Goal: Information Seeking & Learning: Learn about a topic

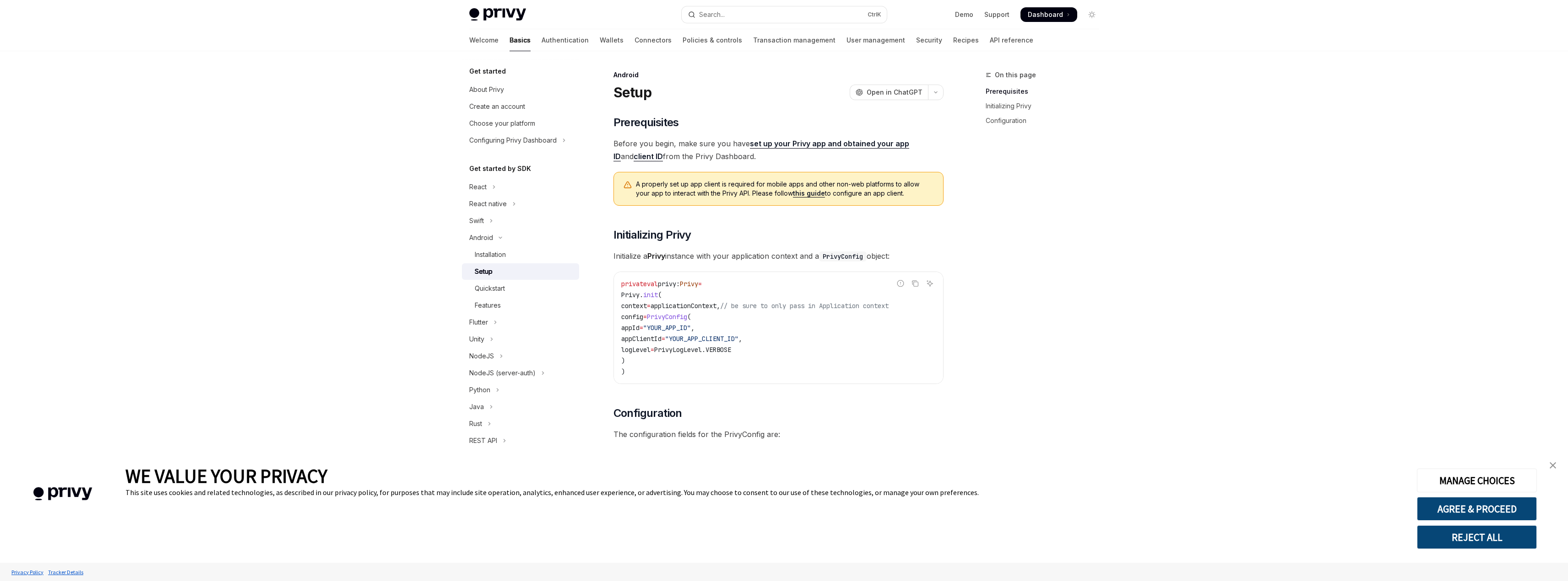
click at [1043, 15] on span "Dashboard" at bounding box center [1045, 14] width 36 height 9
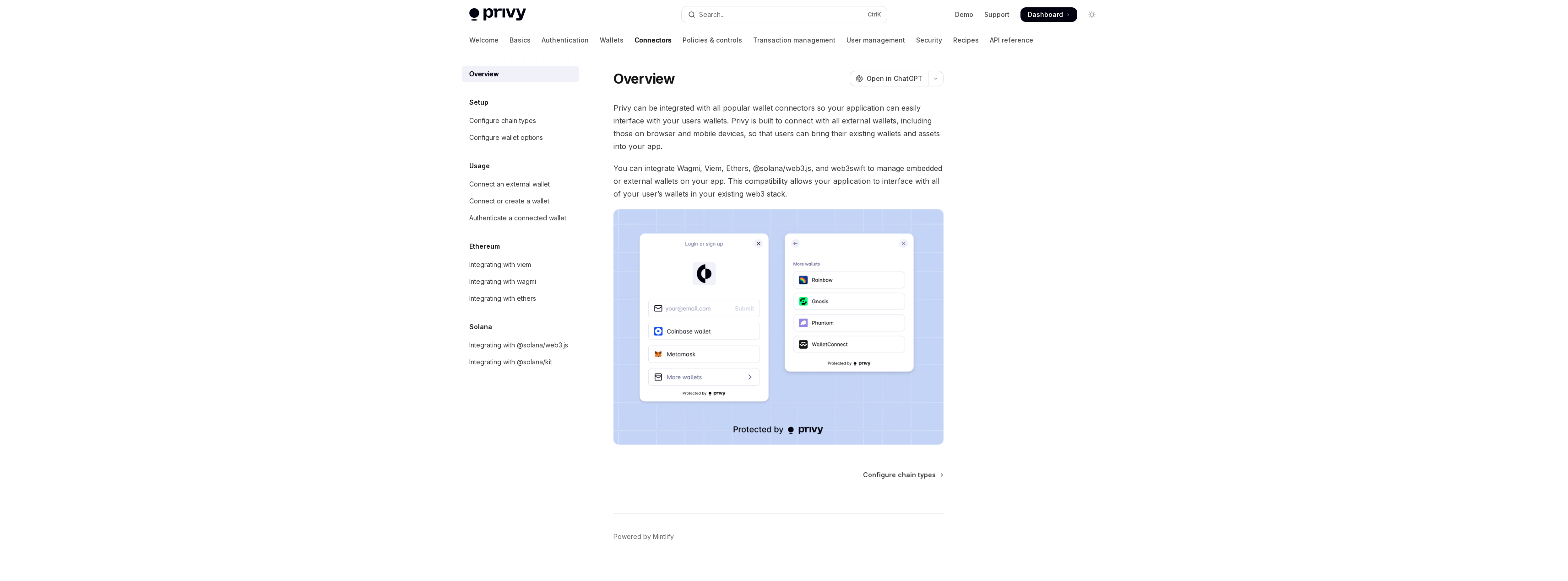
type textarea "*"
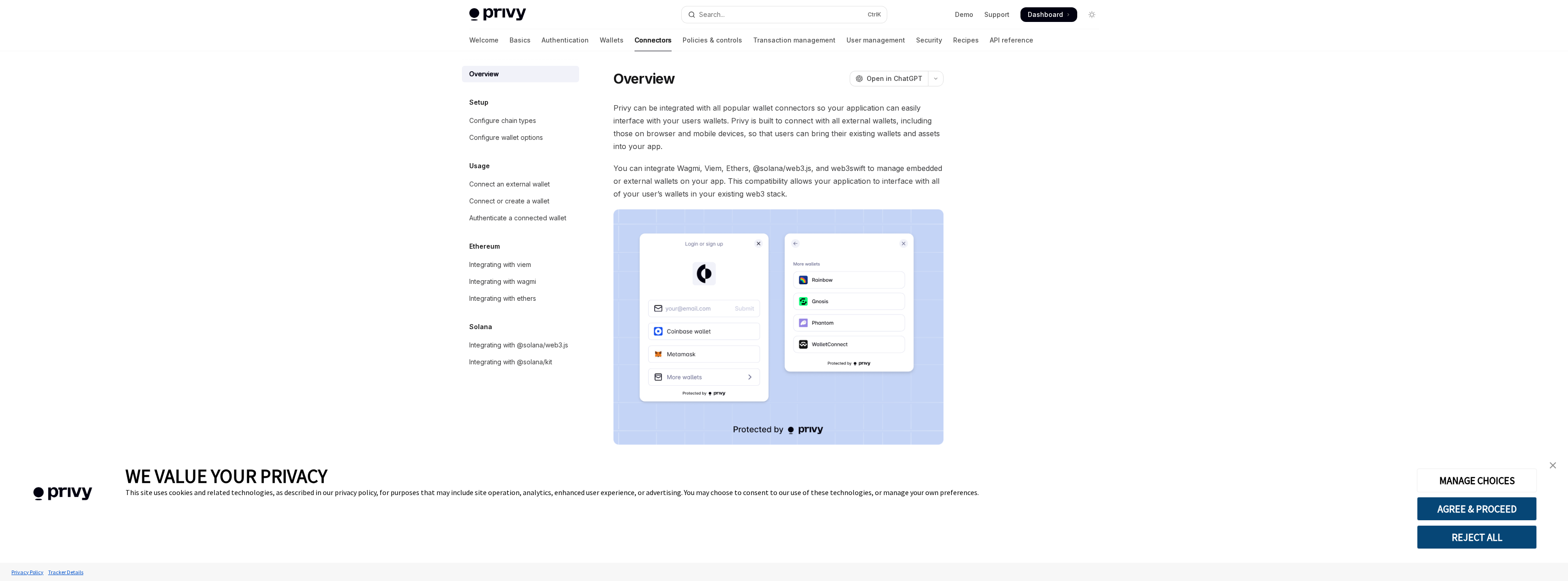
click at [1048, 10] on span "Dashboard" at bounding box center [1045, 14] width 36 height 9
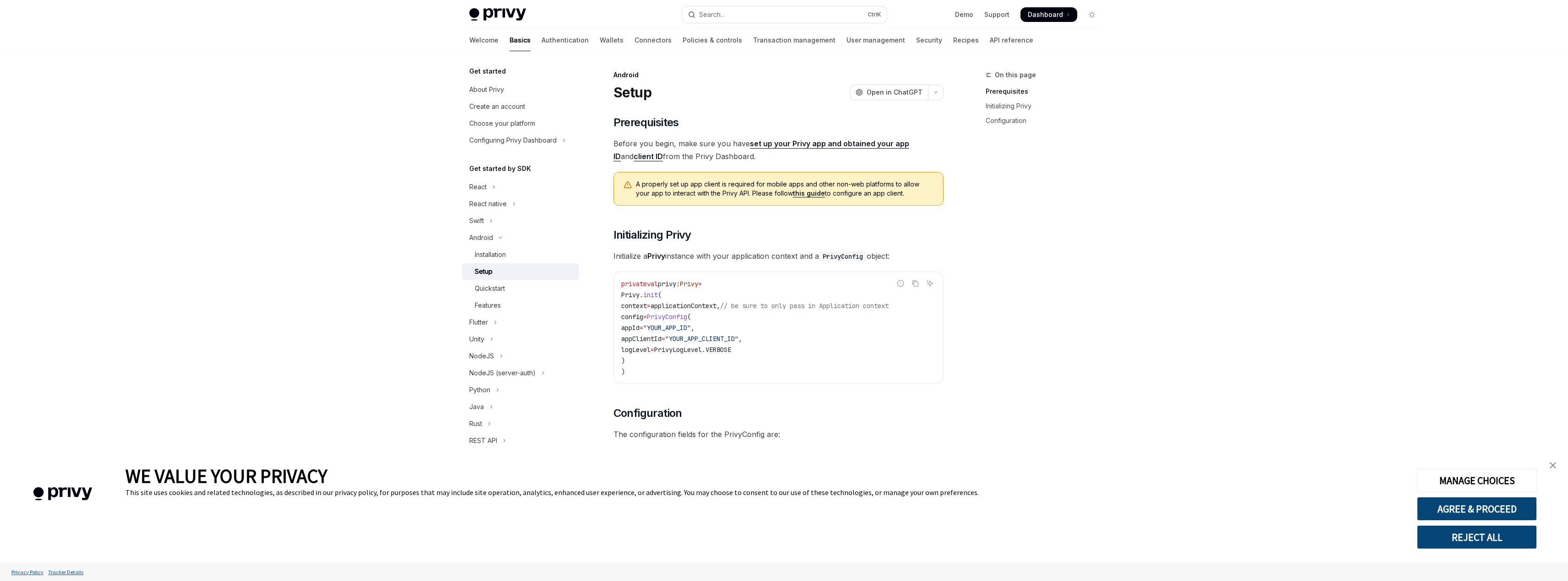
scroll to position [244, 0]
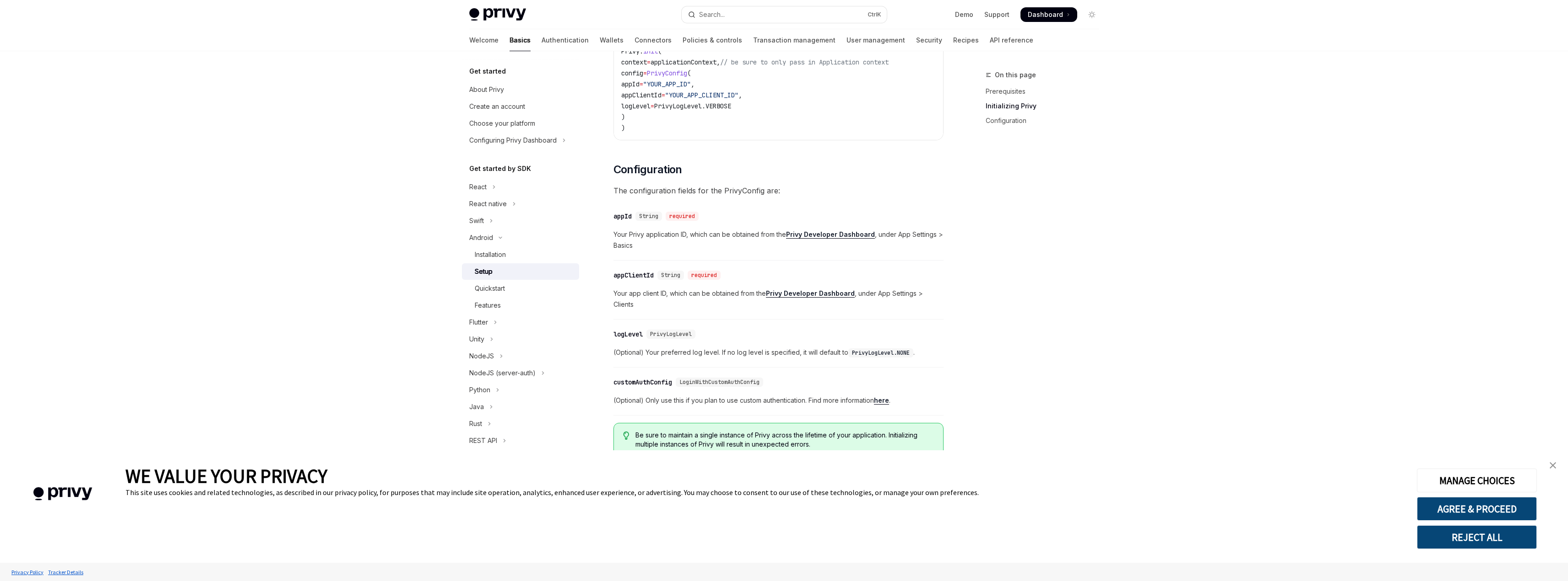
click at [658, 244] on span "Your Privy application ID, which can be obtained from the Privy Developer Dashb…" at bounding box center [778, 241] width 330 height 22
click at [524, 285] on div "Quickstart" at bounding box center [524, 288] width 99 height 11
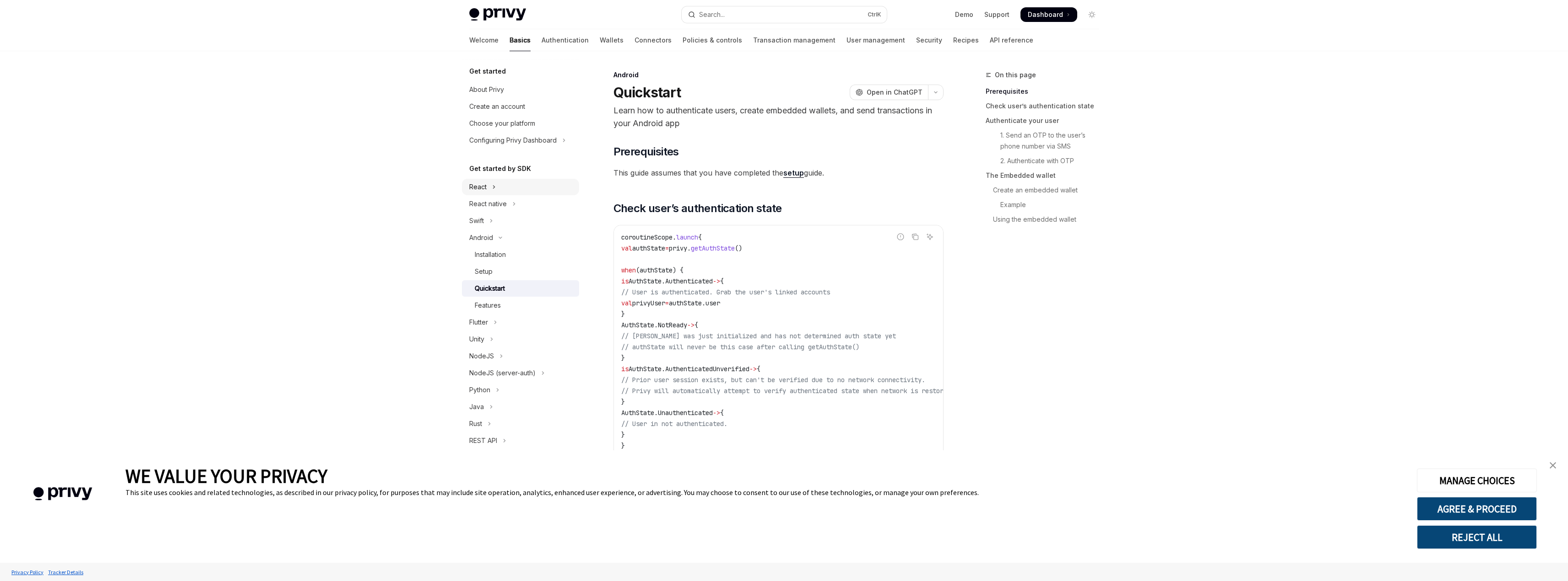
click at [505, 188] on button "React" at bounding box center [520, 186] width 117 height 16
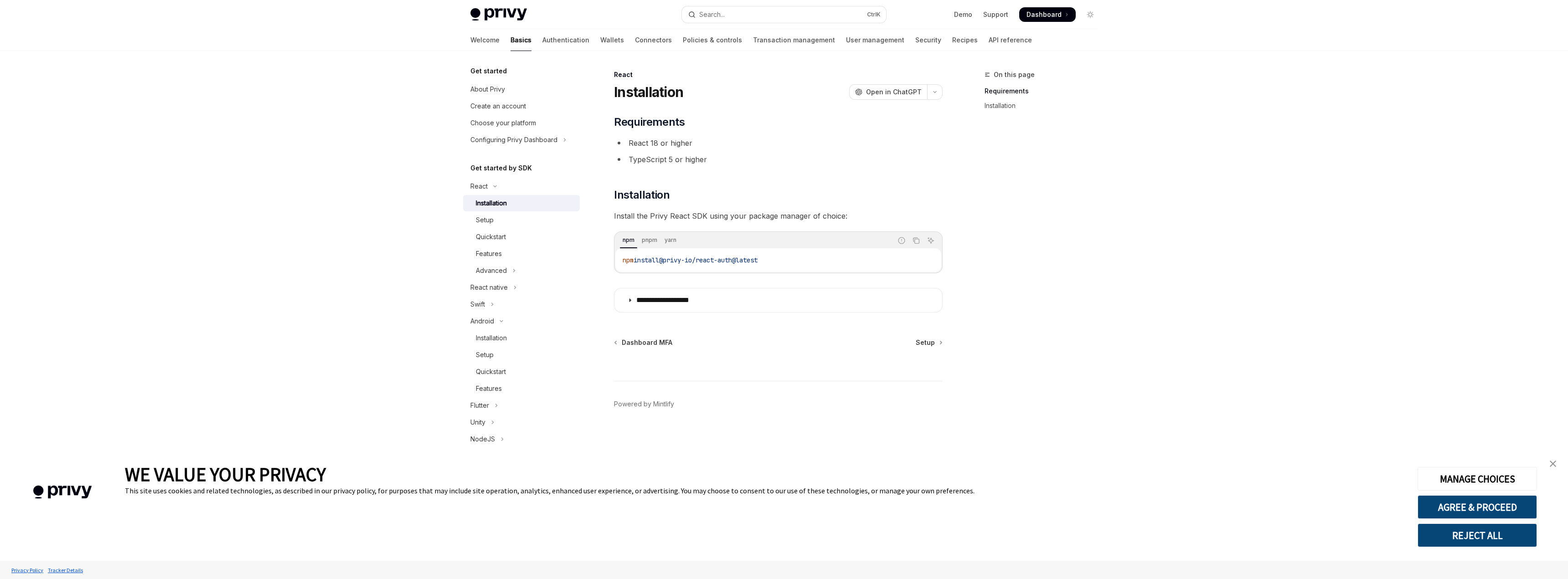
click at [510, 200] on div "Installation" at bounding box center [525, 203] width 99 height 11
click at [939, 344] on link "Setup" at bounding box center [928, 343] width 26 height 9
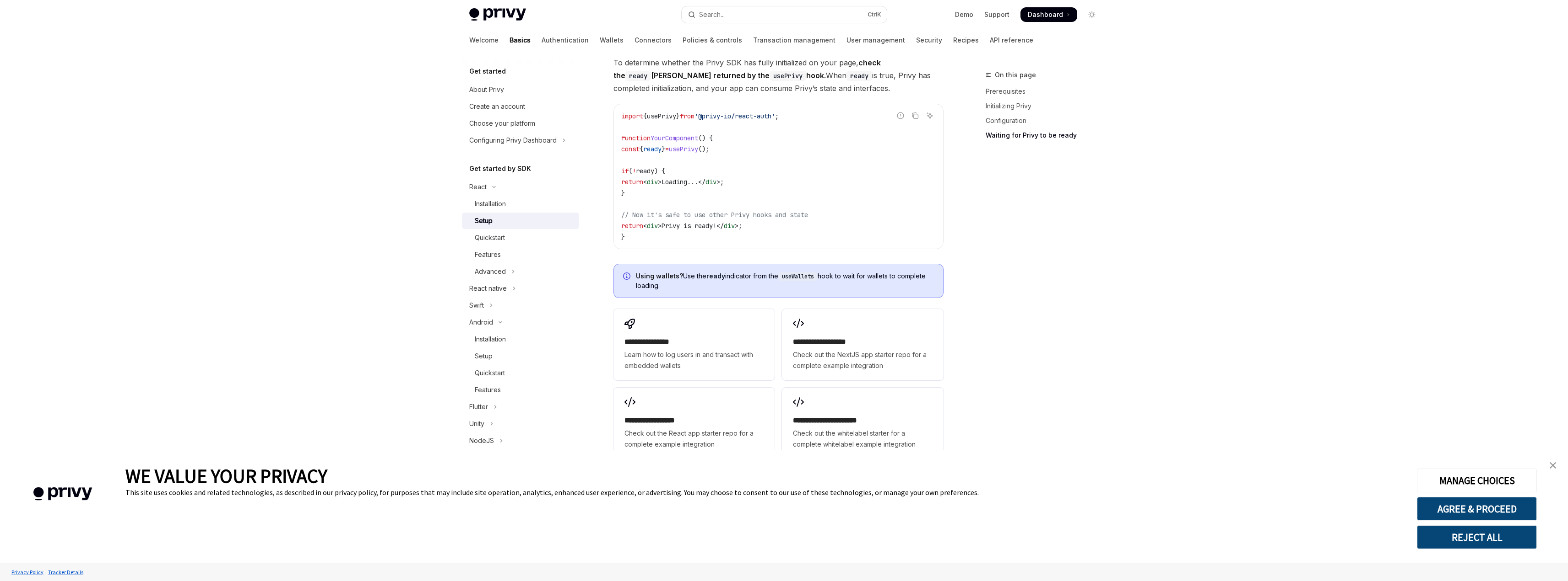
scroll to position [1004, 0]
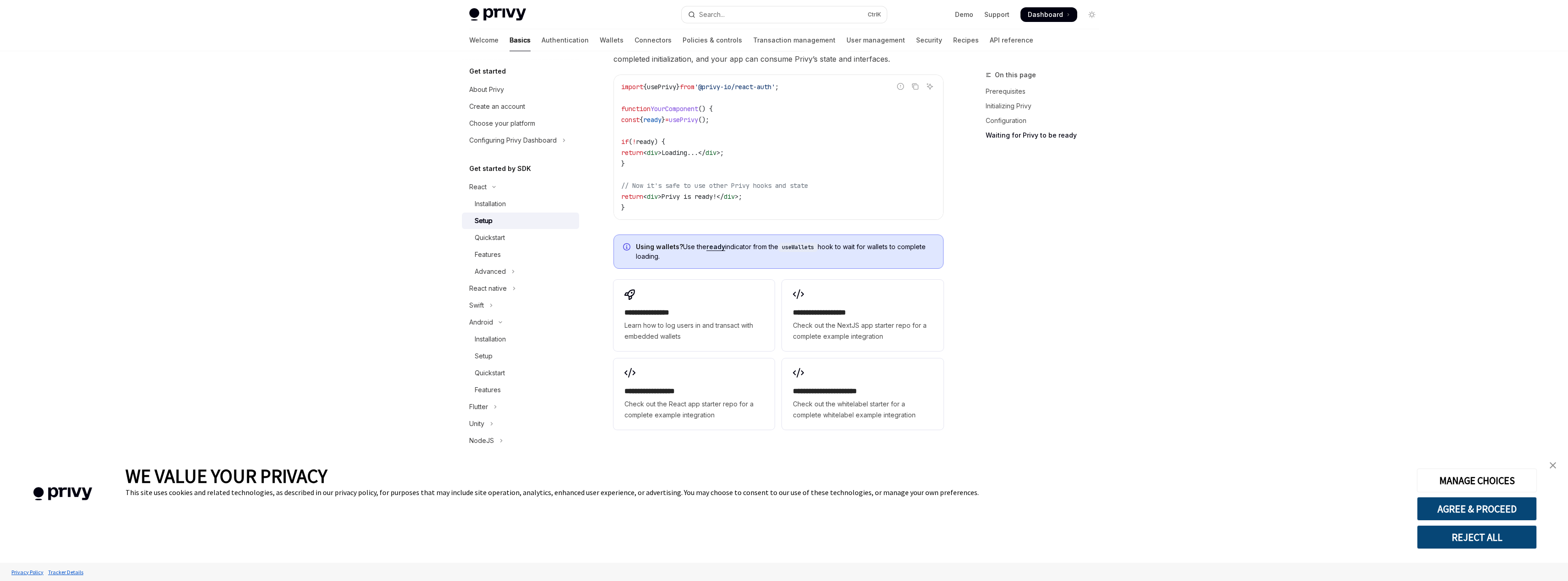
click at [1556, 464] on link "close banner" at bounding box center [1553, 466] width 19 height 19
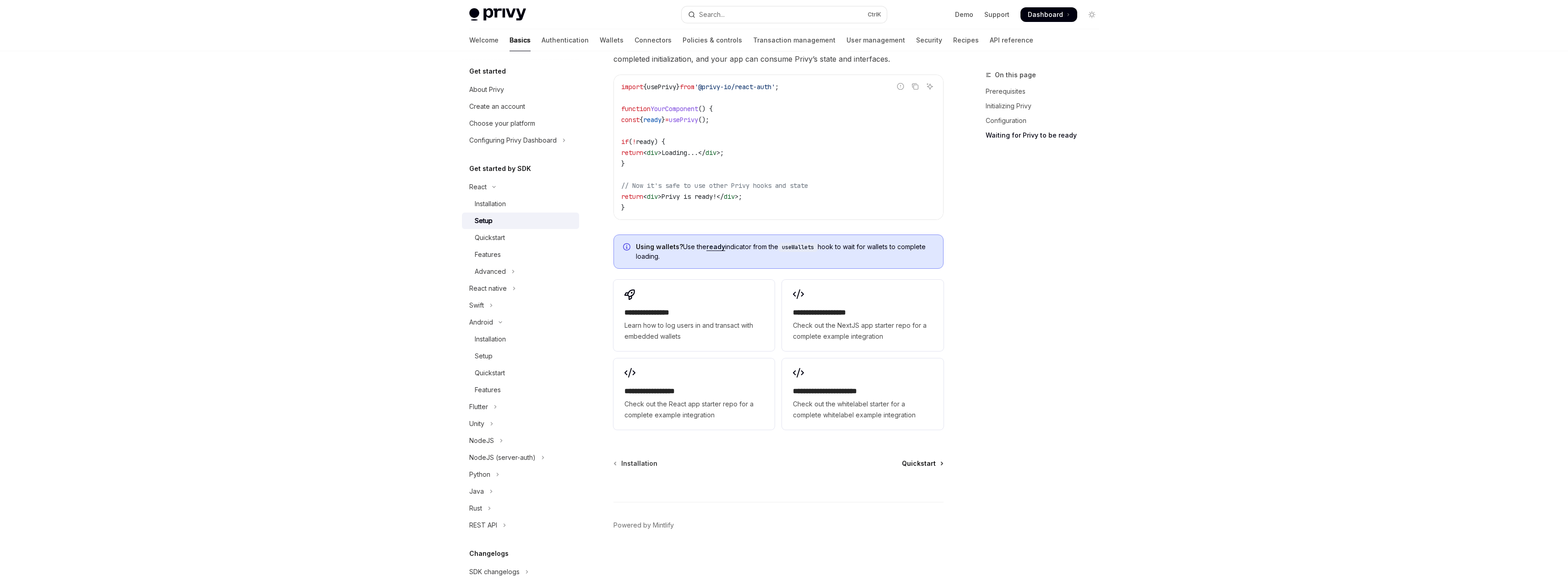
click at [914, 462] on span "Quickstart" at bounding box center [919, 463] width 34 height 9
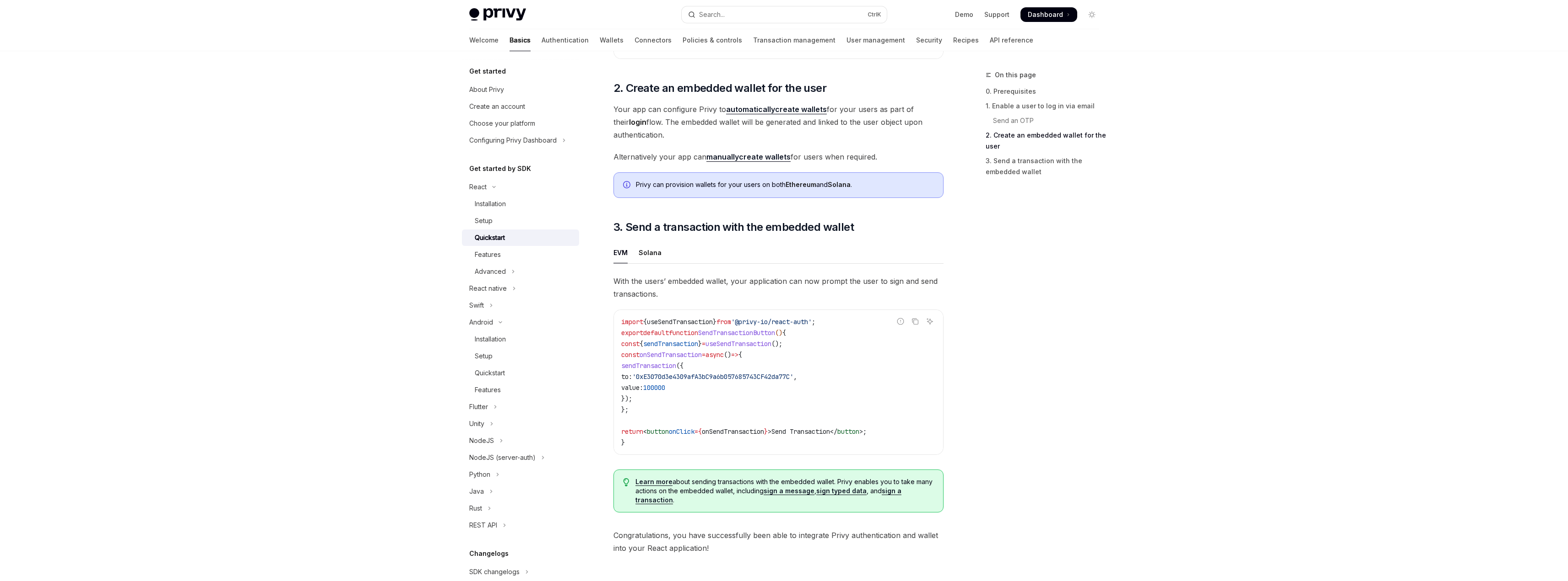
scroll to position [761, 0]
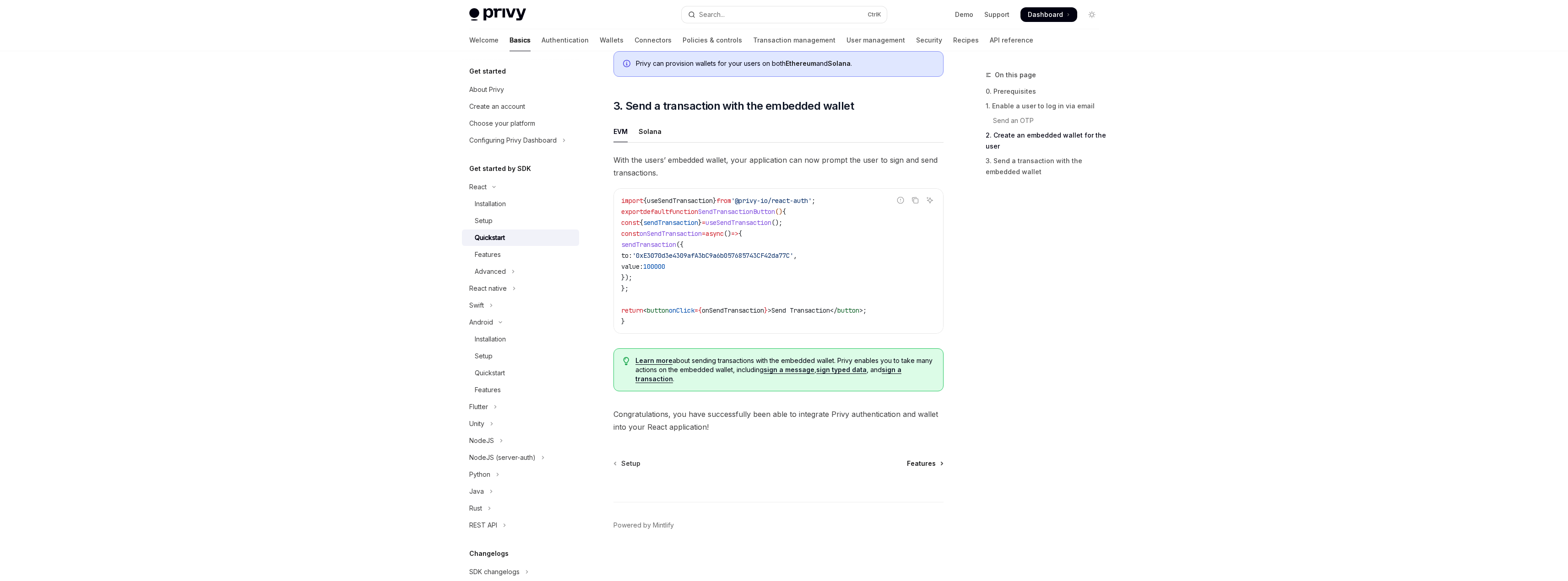
click at [924, 468] on span "Features" at bounding box center [921, 463] width 29 height 9
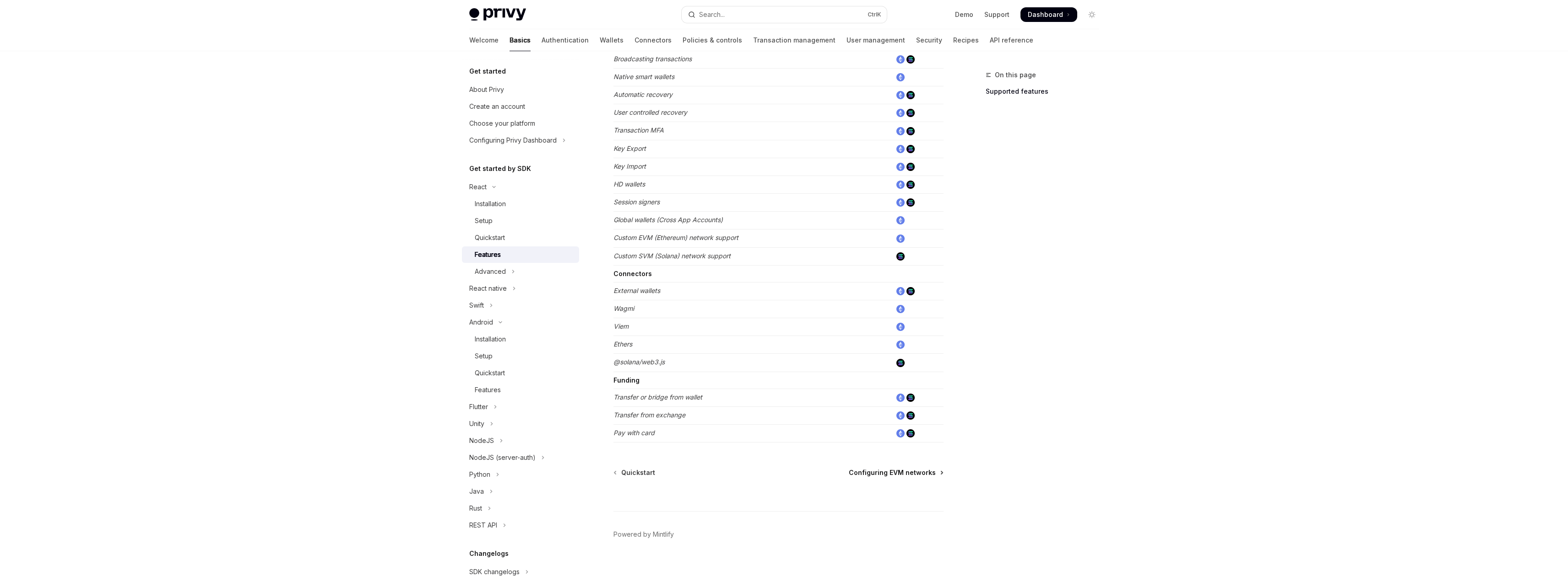
scroll to position [404, 0]
click at [520, 444] on button "NodeJS" at bounding box center [520, 440] width 117 height 16
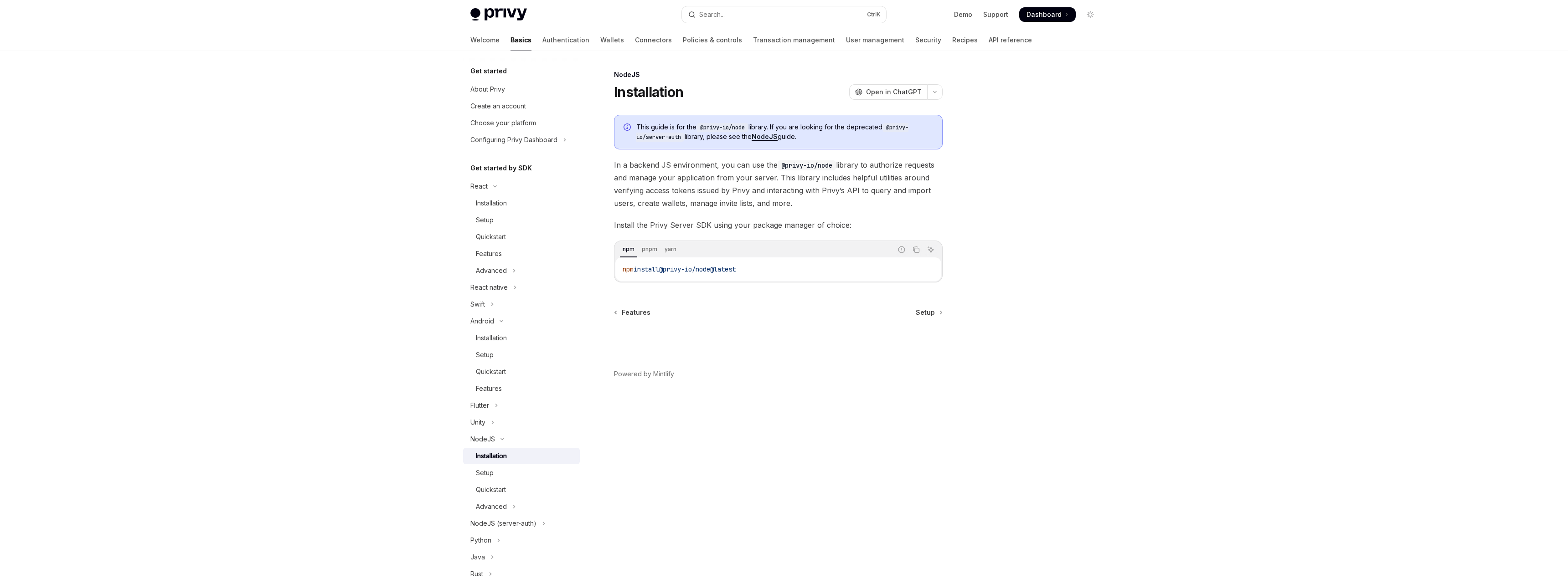
click at [929, 318] on div "Ctrl I" at bounding box center [777, 334] width 328 height 34
click at [929, 316] on span "Setup" at bounding box center [925, 312] width 19 height 9
type textarea "*"
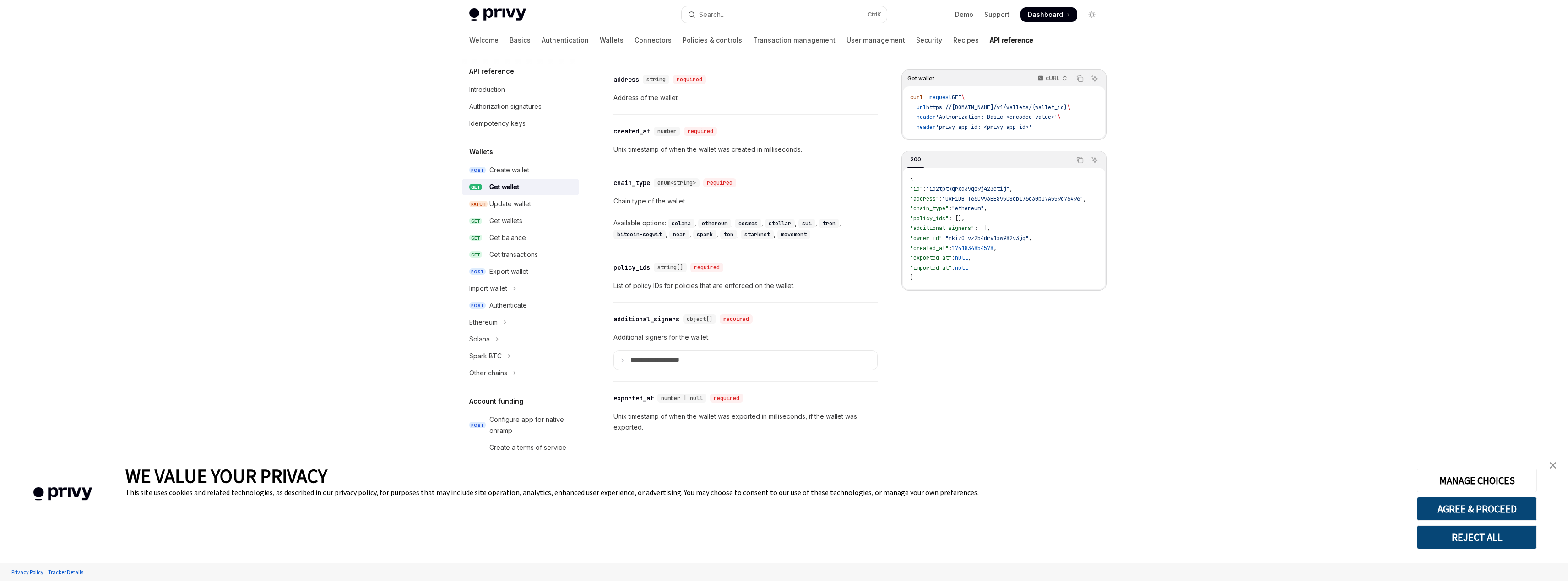
scroll to position [665, 0]
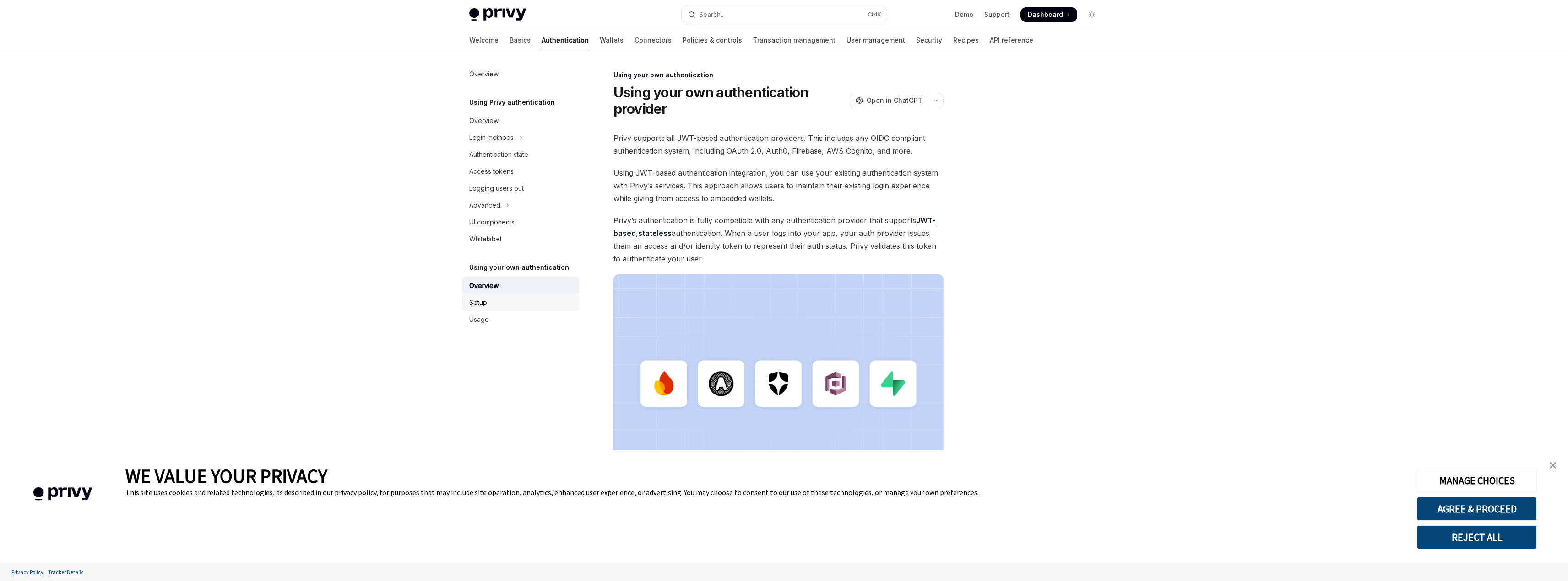
click at [548, 296] on link "Setup" at bounding box center [520, 302] width 117 height 16
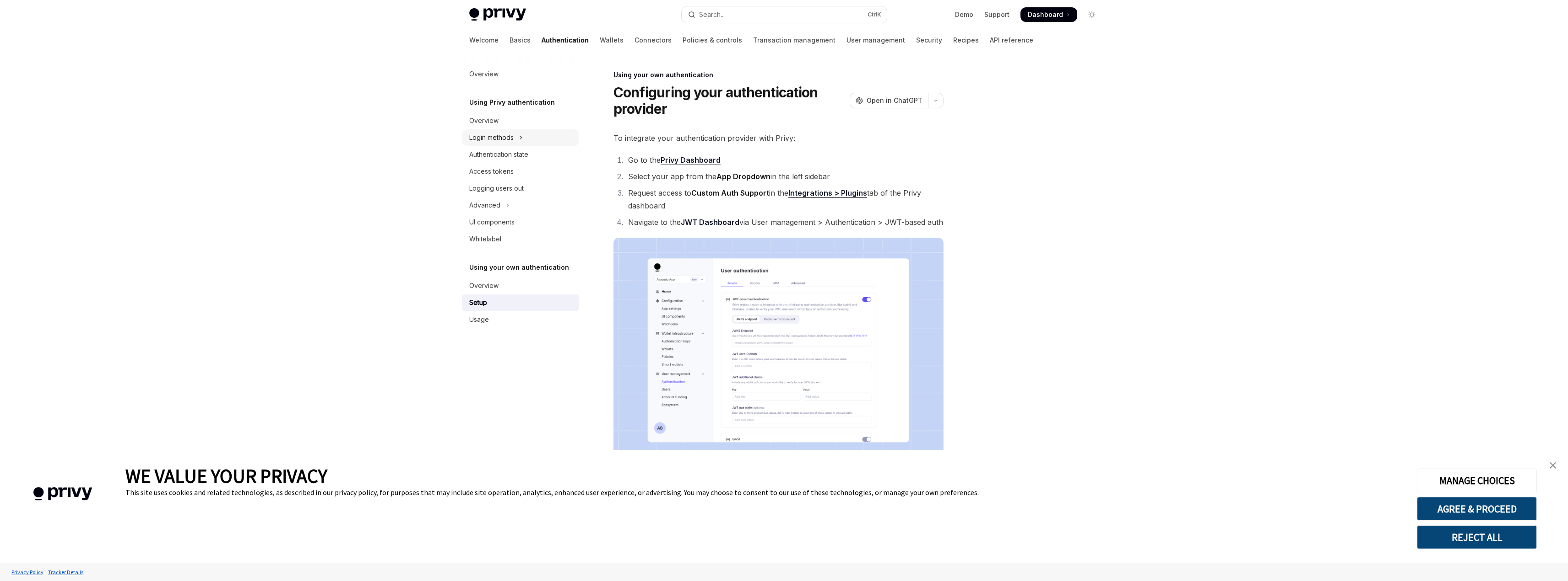
click at [516, 136] on button "Login methods" at bounding box center [520, 137] width 117 height 16
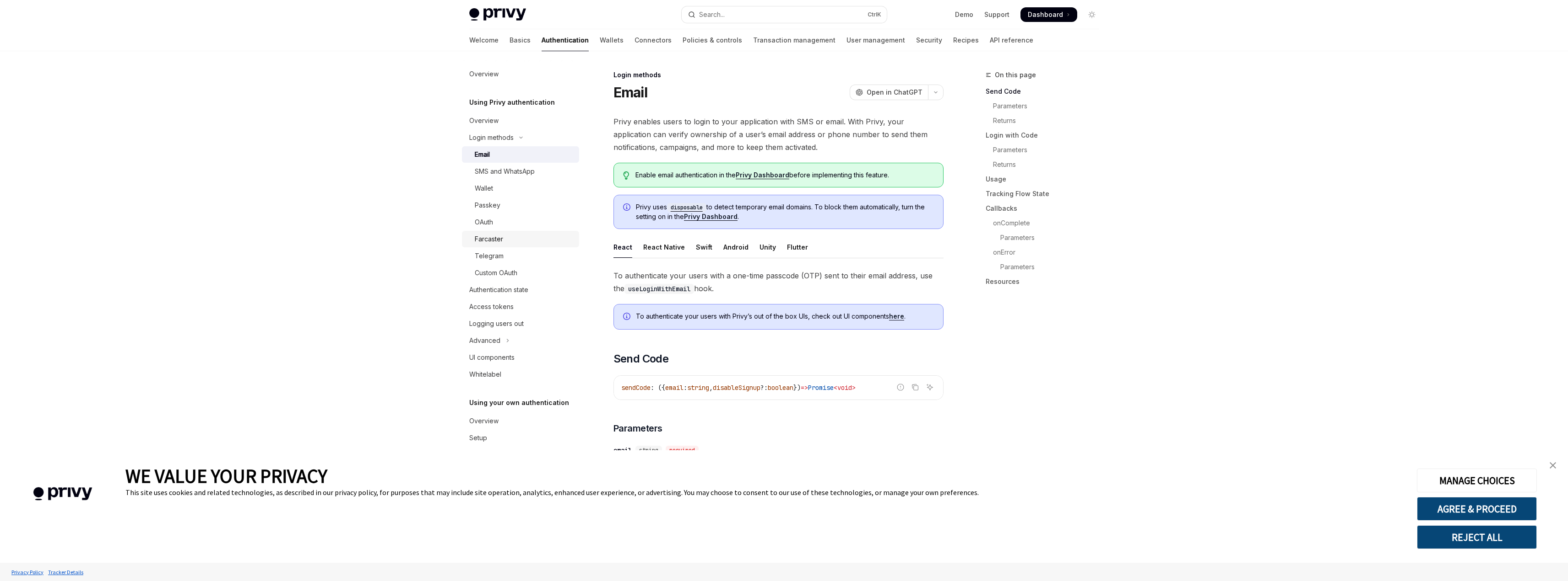
click at [535, 237] on div "Farcaster" at bounding box center [524, 239] width 99 height 11
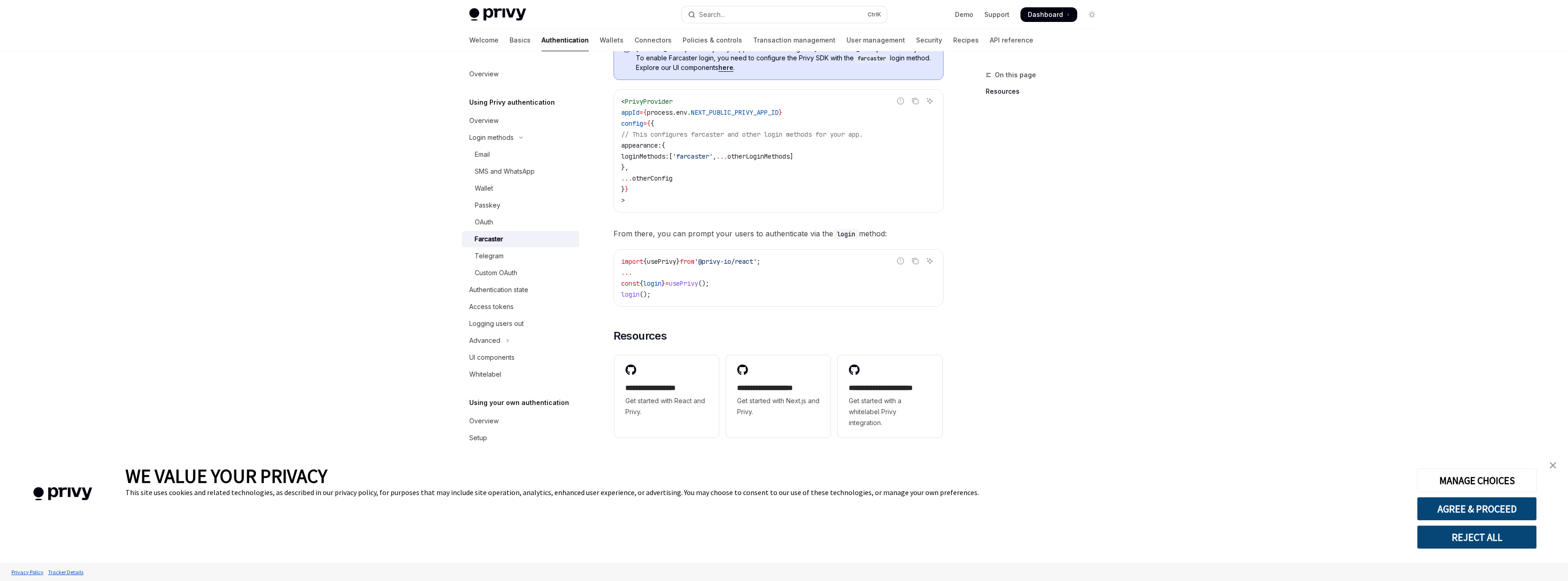
scroll to position [302, 0]
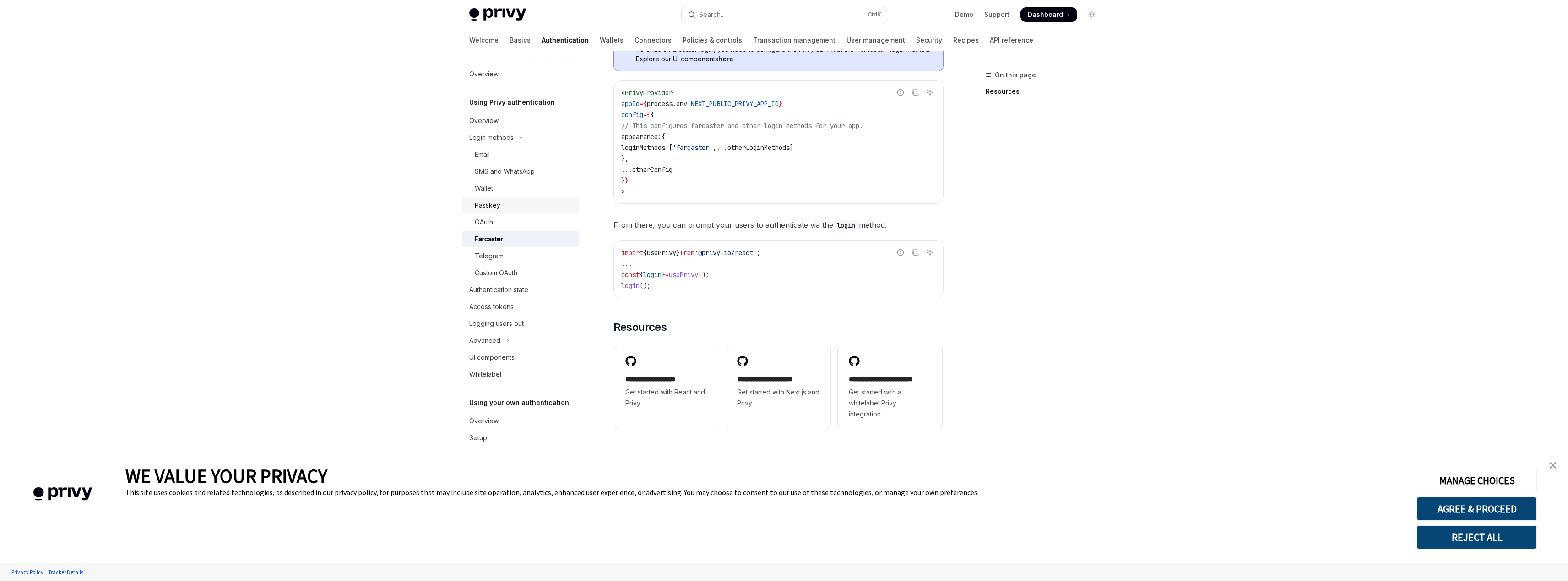
click at [515, 205] on div "Passkey" at bounding box center [524, 205] width 99 height 11
type textarea "*"
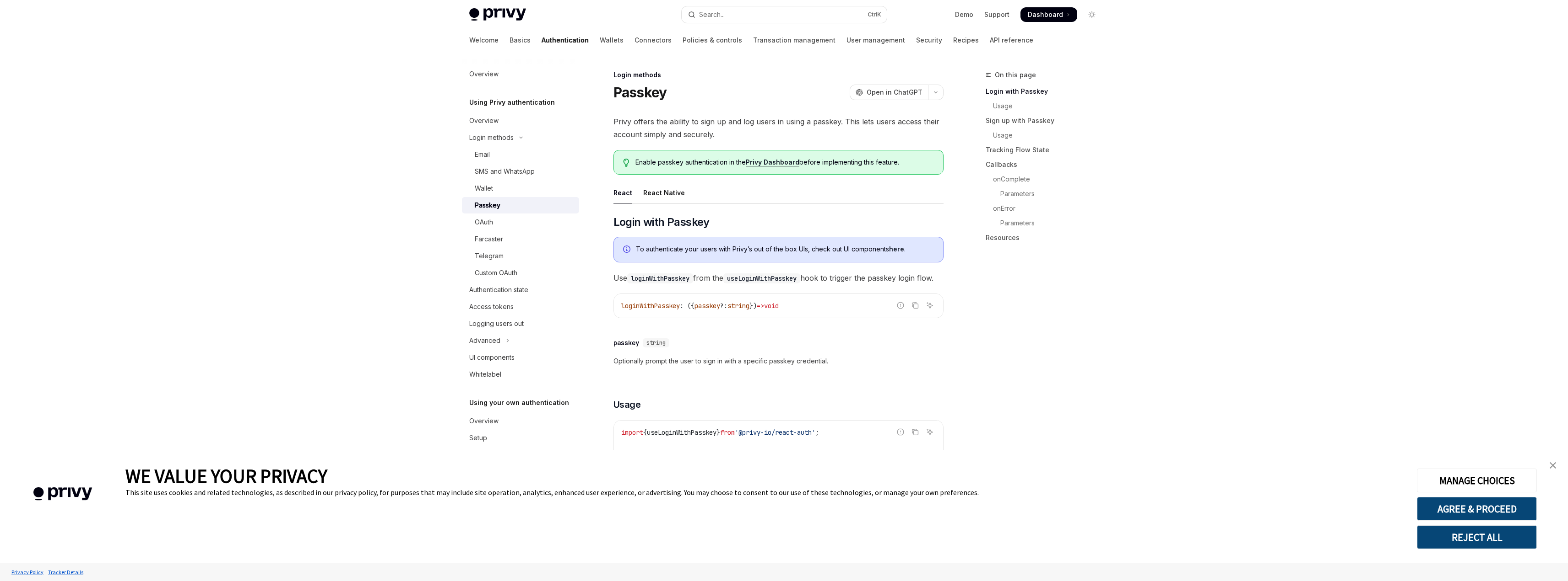
scroll to position [1421, 0]
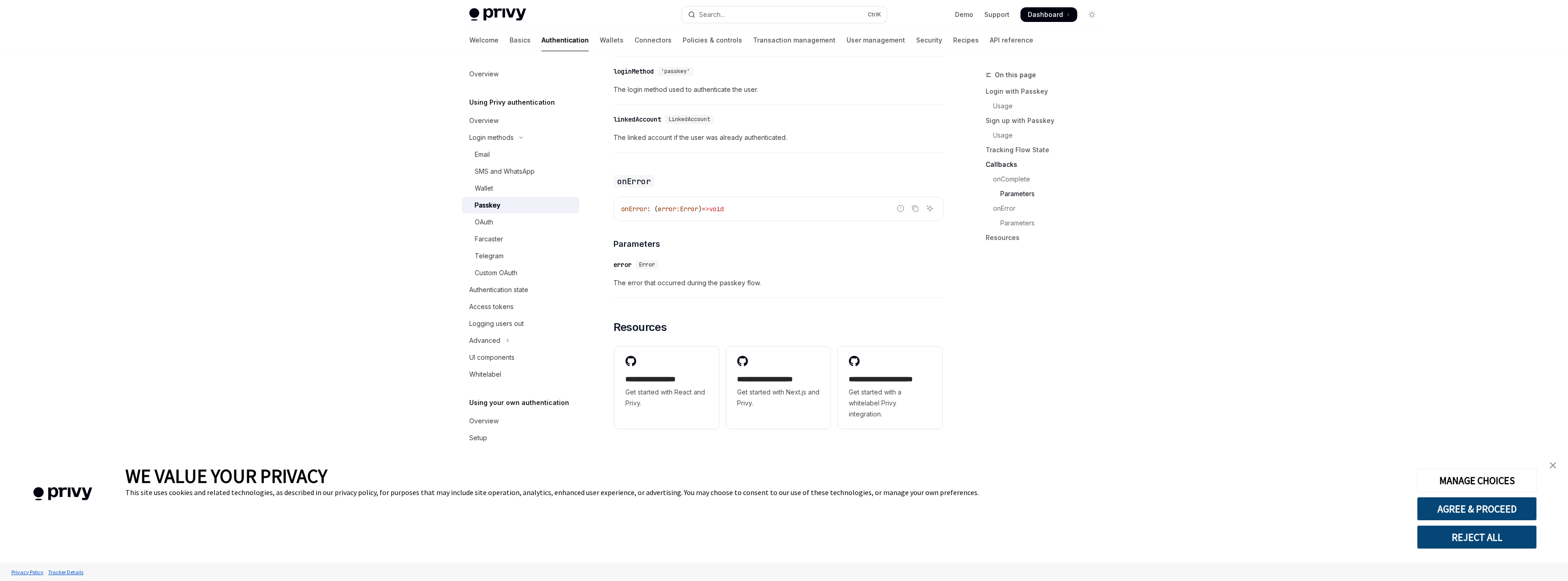
click at [1039, 13] on span "Dashboard" at bounding box center [1045, 14] width 36 height 9
